Goal: Task Accomplishment & Management: Use online tool/utility

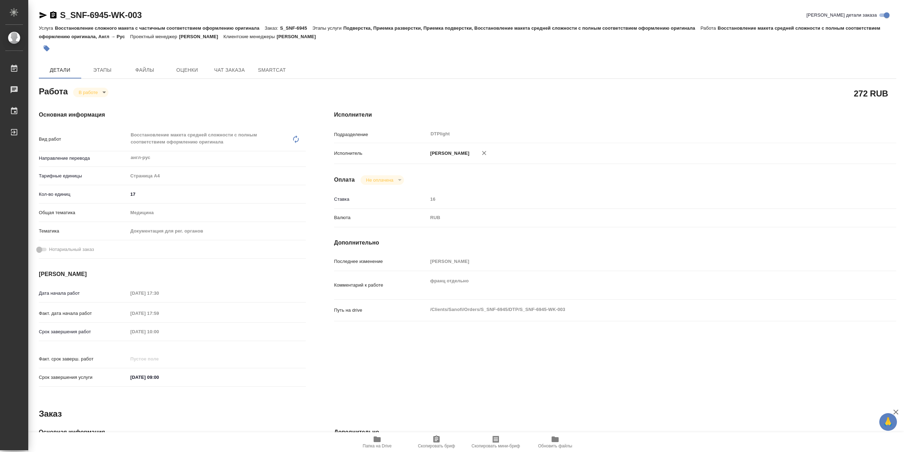
click at [88, 93] on body "🙏 .cls-1 fill:#fff; AWATERA Сархатов [PERSON_NAME] Работы 0 Чаты График Выйти S…" at bounding box center [452, 226] width 904 height 452
drag, startPoint x: 106, startPoint y: 103, endPoint x: 112, endPoint y: 101, distance: 6.2
click at [107, 103] on li "Выполнен" at bounding box center [96, 106] width 47 height 12
type textarea "x"
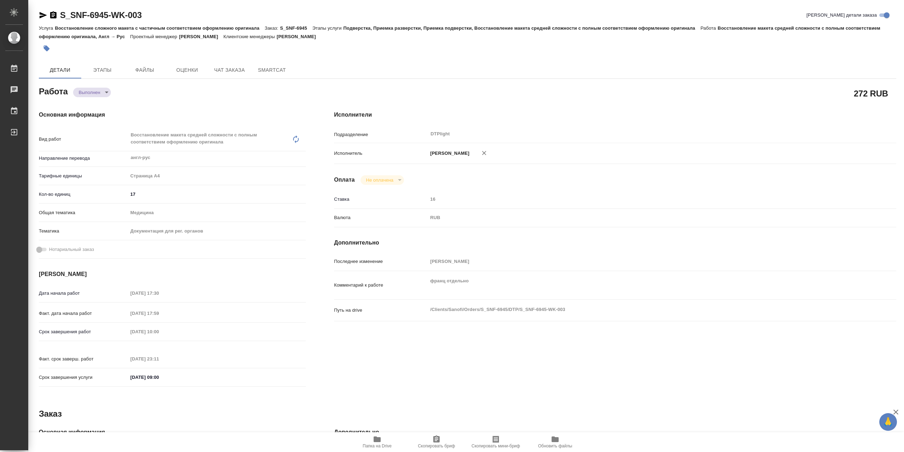
type textarea "x"
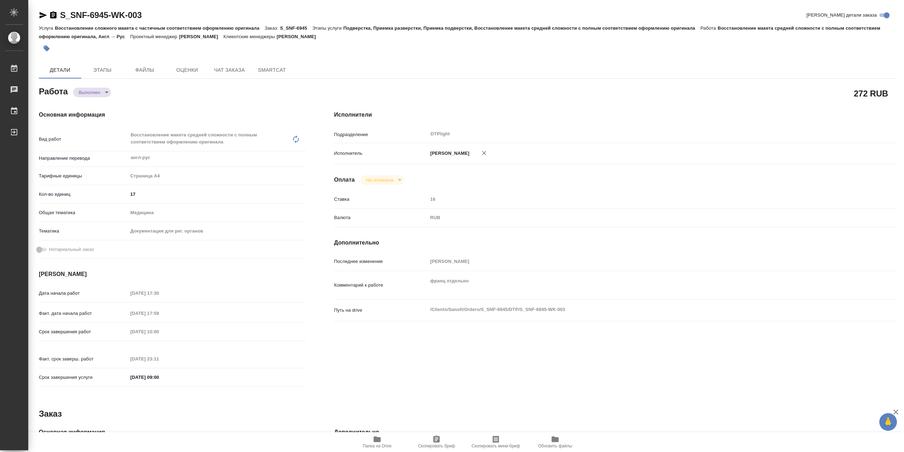
type textarea "x"
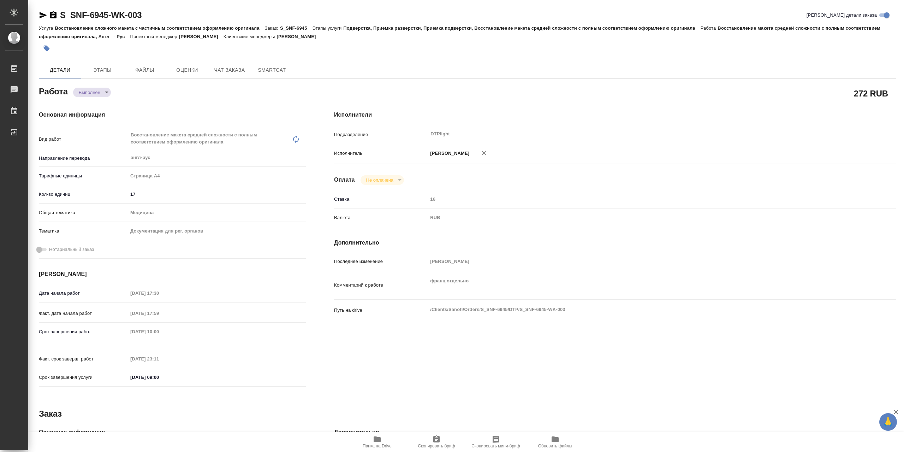
type textarea "x"
